Goal: Navigation & Orientation: Find specific page/section

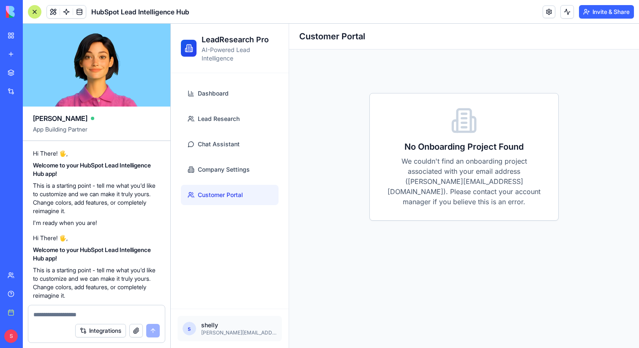
scroll to position [1081, 0]
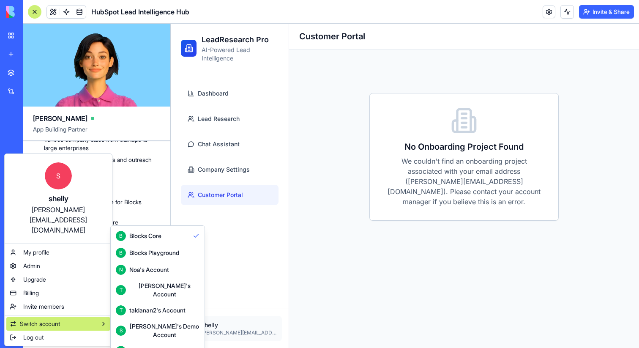
click at [11, 40] on html "BETA My Workspace New app Marketplace Integrations Recent TaskMaster Pro TaskMa…" at bounding box center [319, 174] width 639 height 348
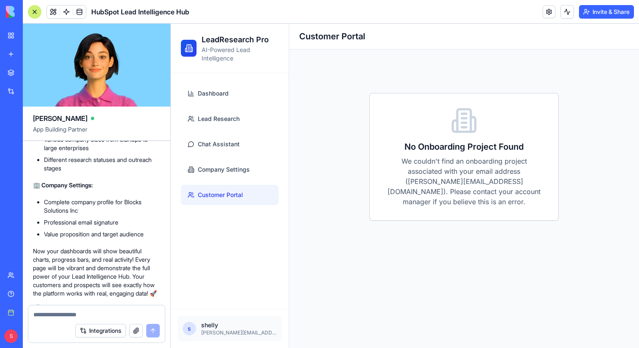
click at [11, 34] on link "My Workspace" at bounding box center [20, 35] width 34 height 17
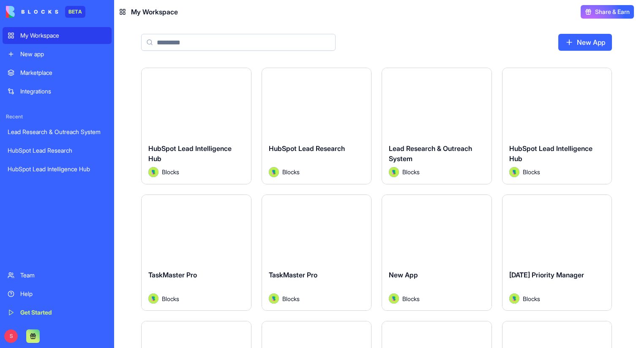
click at [33, 334] on button at bounding box center [33, 336] width 14 height 14
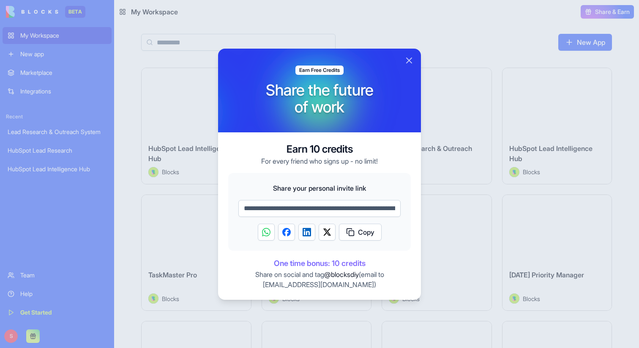
scroll to position [0, 109]
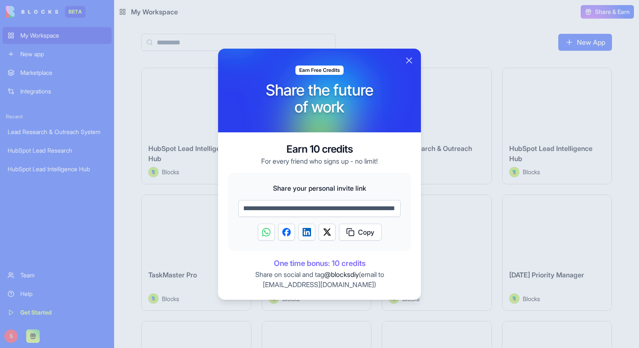
click at [367, 231] on span "Copy" at bounding box center [366, 232] width 16 height 10
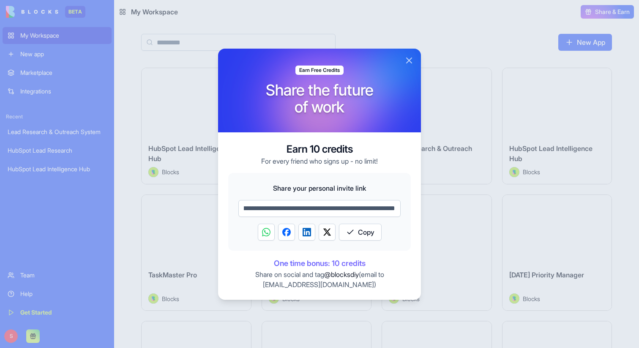
click at [409, 61] on button "Close" at bounding box center [409, 60] width 10 height 10
